Goal: Find specific page/section: Find specific page/section

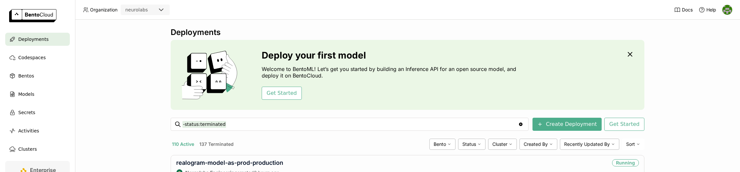
click at [261, 129] on div "-status:terminated -status:terminated" at bounding box center [349, 124] width 334 height 12
click at [266, 128] on input "-status:terminated" at bounding box center [350, 124] width 336 height 10
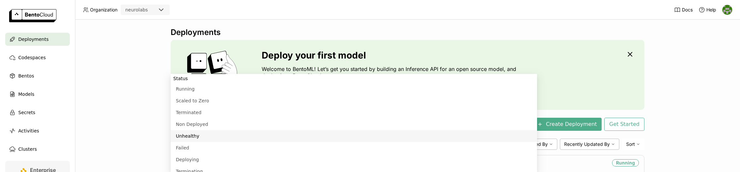
paste input "generic-[PERSON_NAME]-prod"
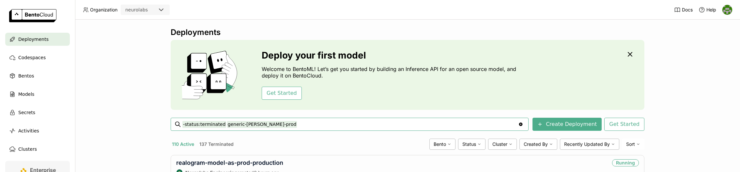
type input "-status:terminated generic-[PERSON_NAME]-prod"
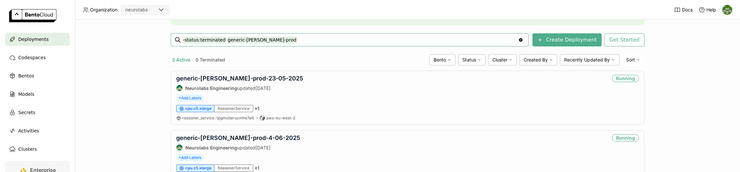
scroll to position [97, 0]
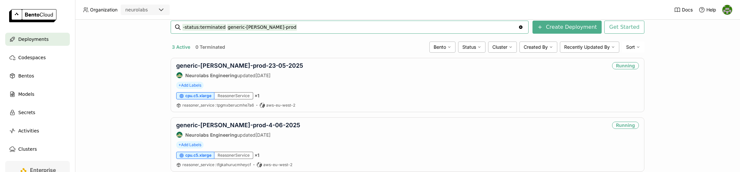
click at [297, 29] on input "-status:terminated generic-[PERSON_NAME]-prod" at bounding box center [350, 27] width 336 height 10
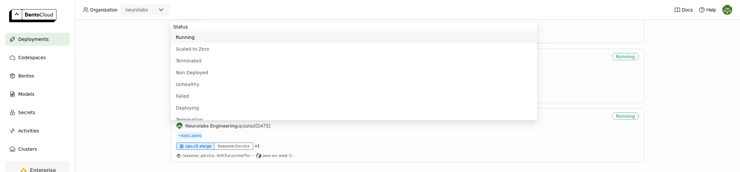
scroll to position [172, 0]
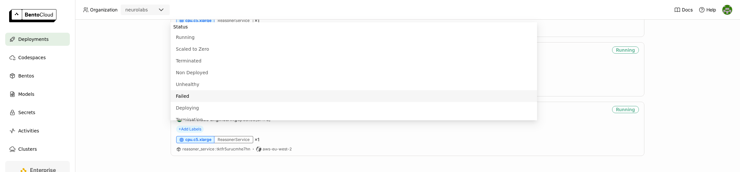
click at [130, 110] on div "Deployments Deploy your first model Welcome to BentoML! Let’s get you started b…" at bounding box center [407, 96] width 665 height 152
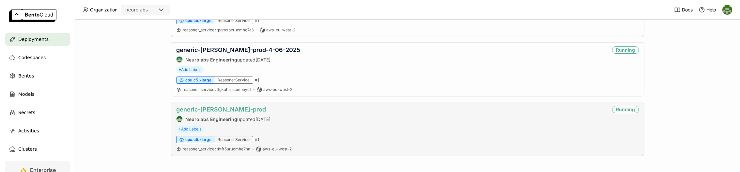
click at [236, 106] on link "generic-[PERSON_NAME]-prod" at bounding box center [221, 109] width 90 height 7
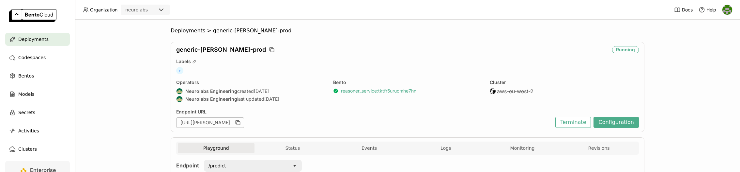
click at [358, 89] on link "reasoner_service : tktfr5urucmhe7hn" at bounding box center [378, 91] width 75 height 6
